Goal: Transaction & Acquisition: Book appointment/travel/reservation

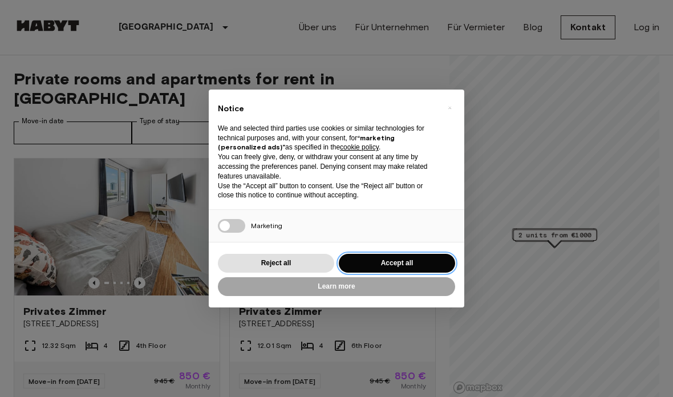
click at [408, 259] on button "Accept all" at bounding box center [397, 263] width 116 height 19
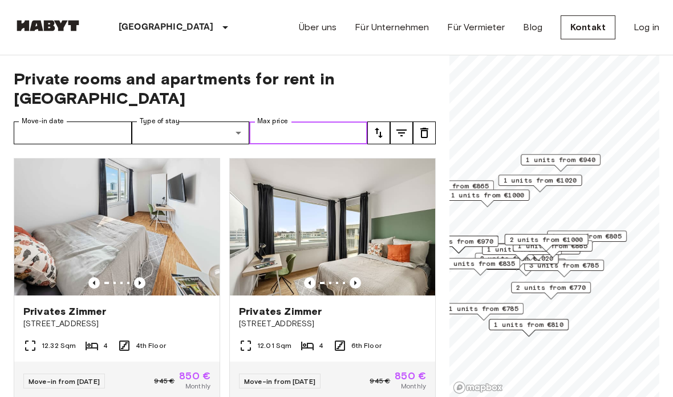
click at [316, 121] on input "Max price" at bounding box center [308, 132] width 118 height 23
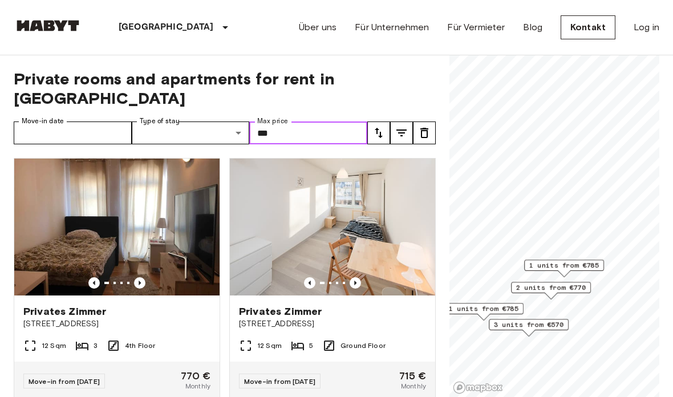
type input "***"
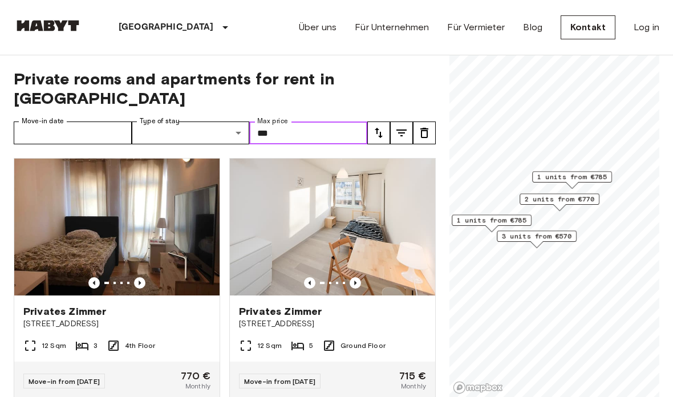
click at [583, 196] on span "2 units from €770" at bounding box center [560, 199] width 70 height 10
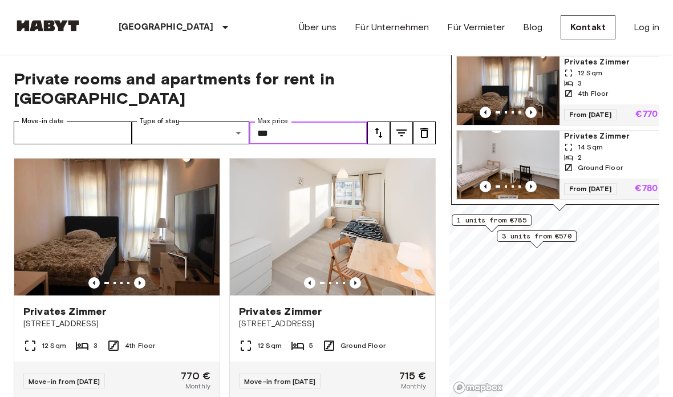
click at [531, 112] on icon "Previous image" at bounding box center [531, 112] width 2 height 5
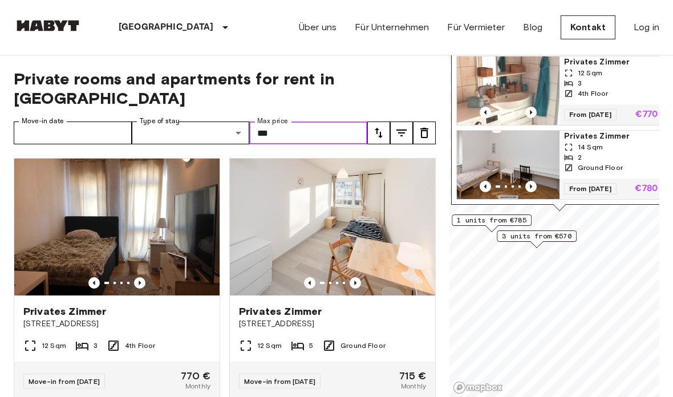
click at [493, 222] on span "1 units from €785" at bounding box center [492, 220] width 70 height 10
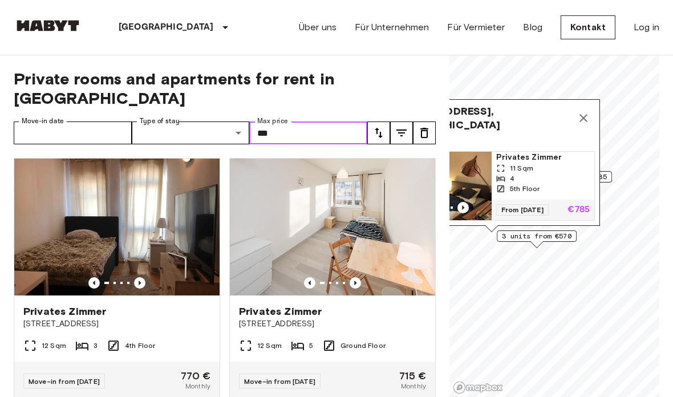
click at [539, 239] on span "3 units from €570" at bounding box center [537, 236] width 70 height 10
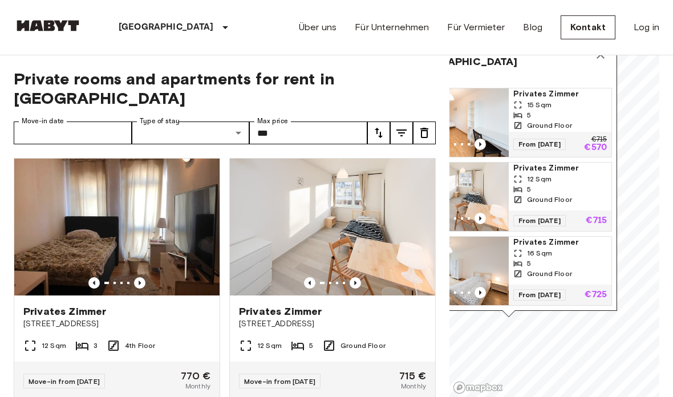
click at [594, 64] on button "Map marker" at bounding box center [600, 54] width 23 height 23
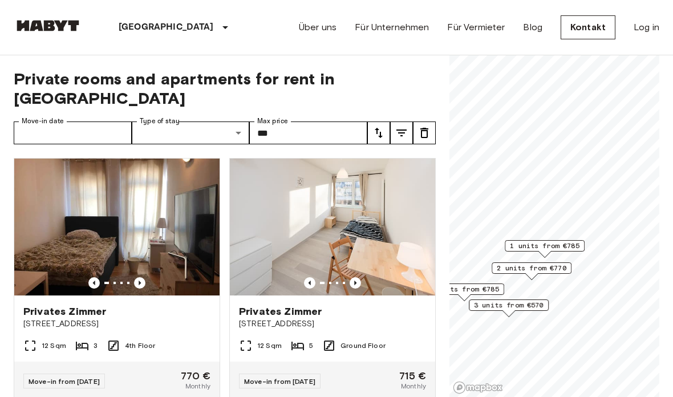
click at [560, 247] on span "1 units from €785" at bounding box center [545, 246] width 70 height 10
